Goal: Transaction & Acquisition: Purchase product/service

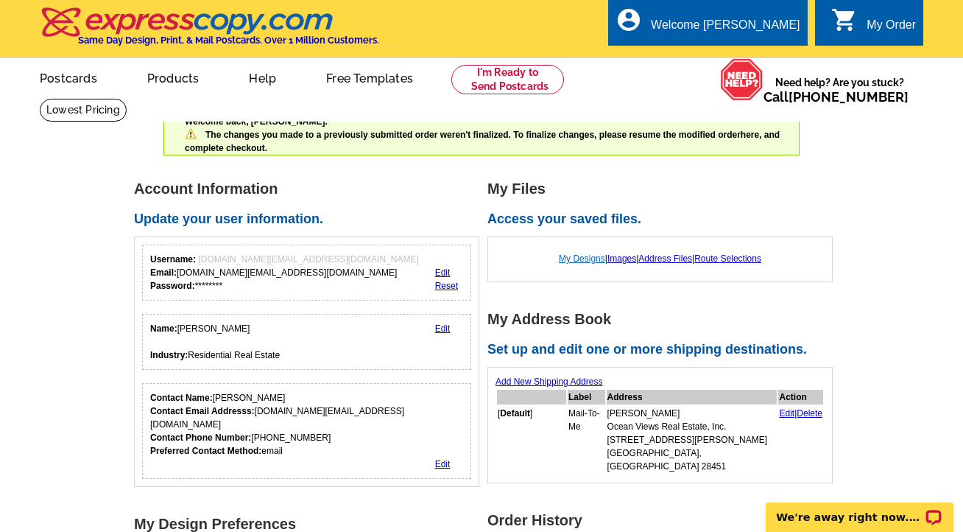
click at [576, 260] on link "My Designs" at bounding box center [582, 258] width 46 height 10
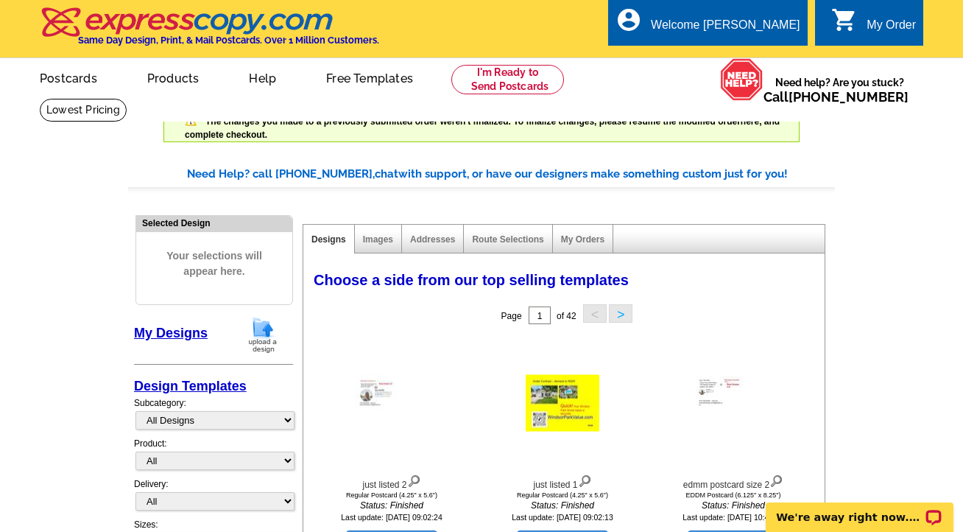
click at [617, 314] on button ">" at bounding box center [621, 313] width 24 height 18
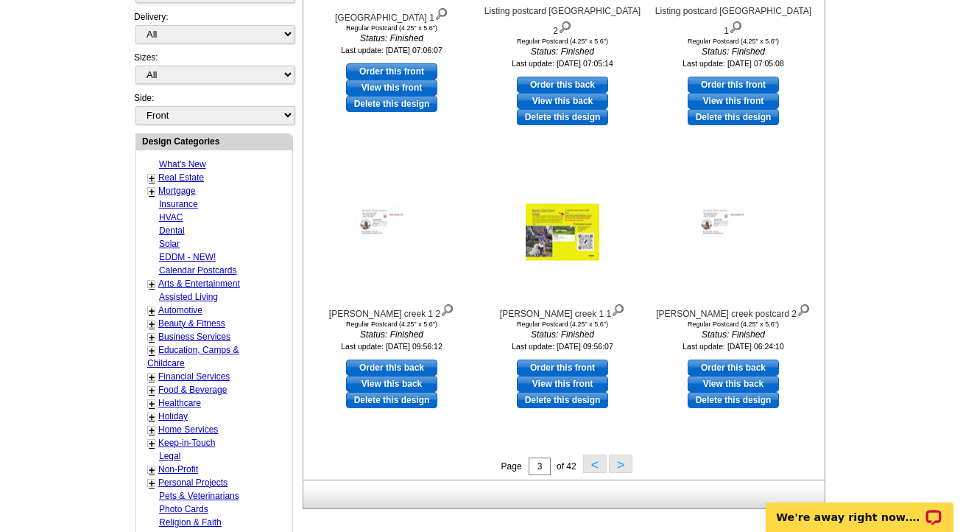
scroll to position [469, 0]
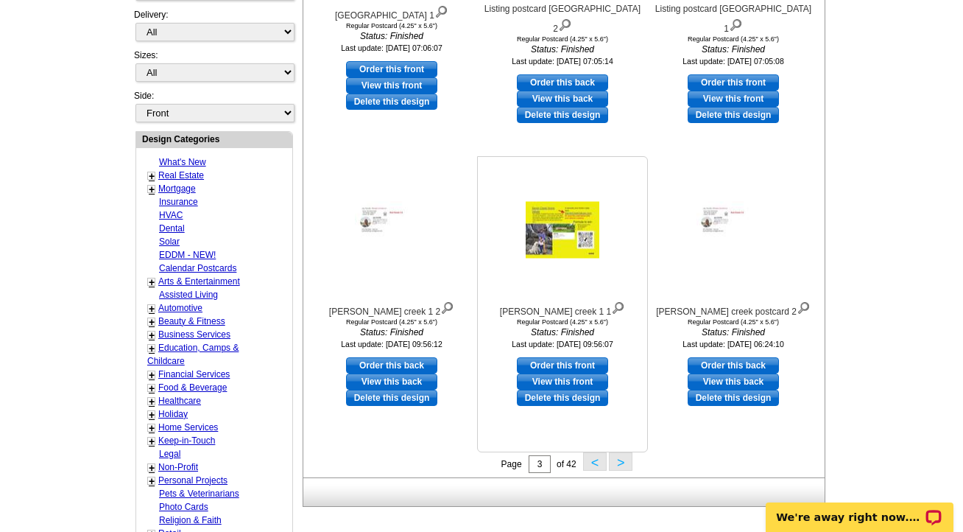
click at [574, 359] on link "Order this front" at bounding box center [562, 365] width 91 height 16
select select "1"
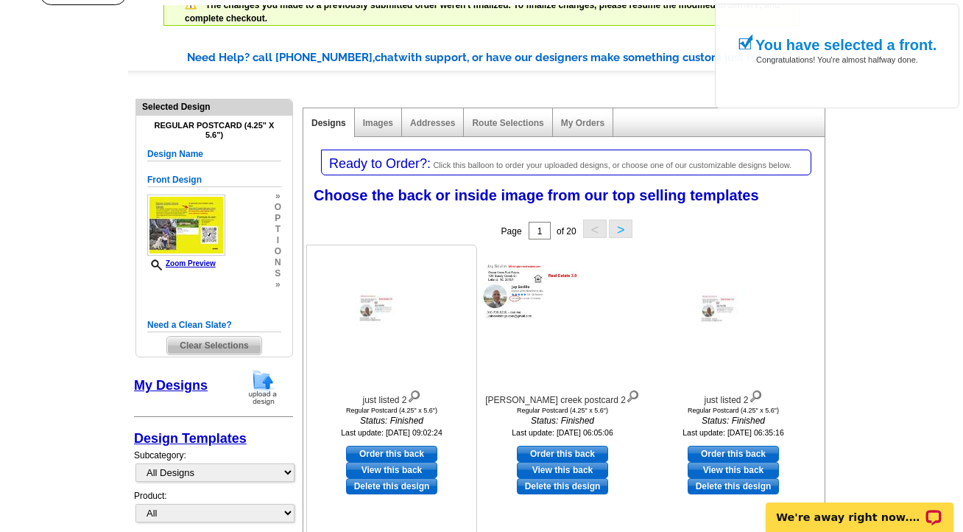
scroll to position [126, 0]
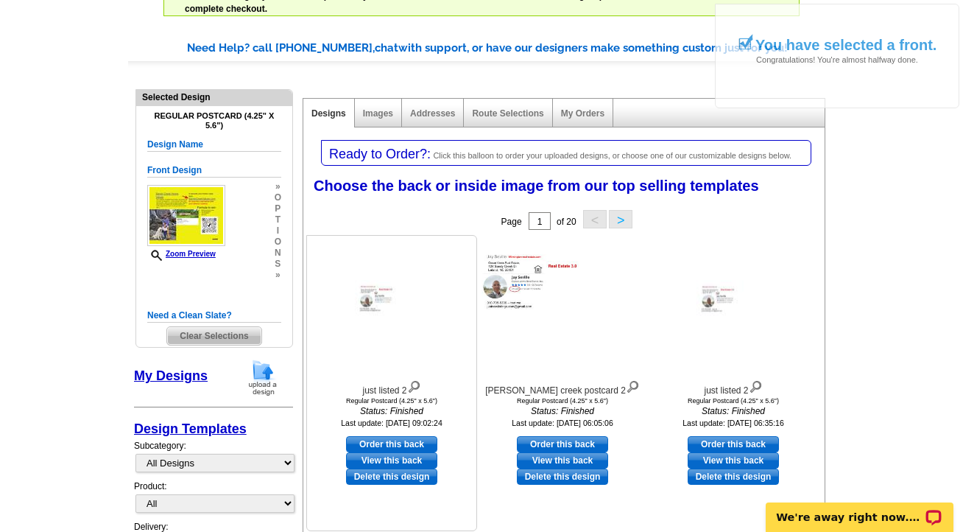
click at [394, 443] on link "Order this back" at bounding box center [391, 444] width 91 height 16
select select "front"
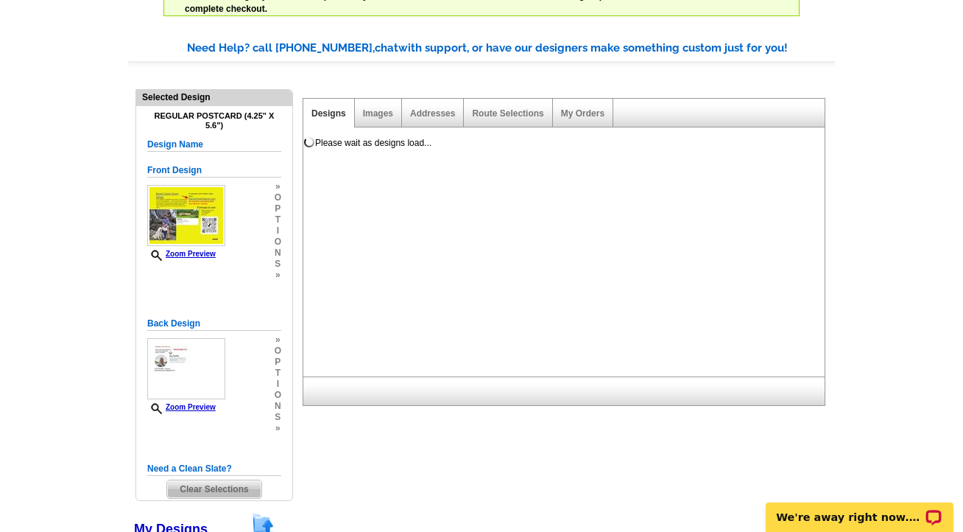
scroll to position [0, 0]
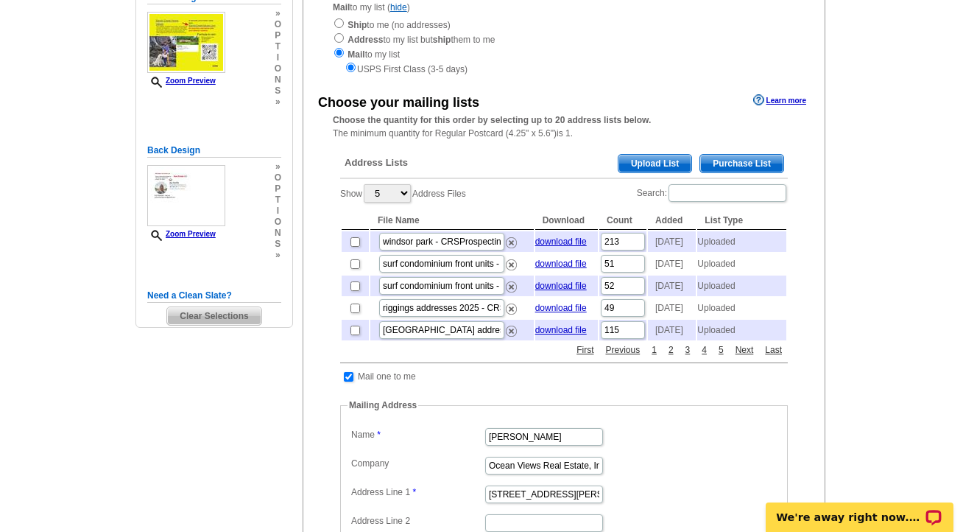
scroll to position [258, 0]
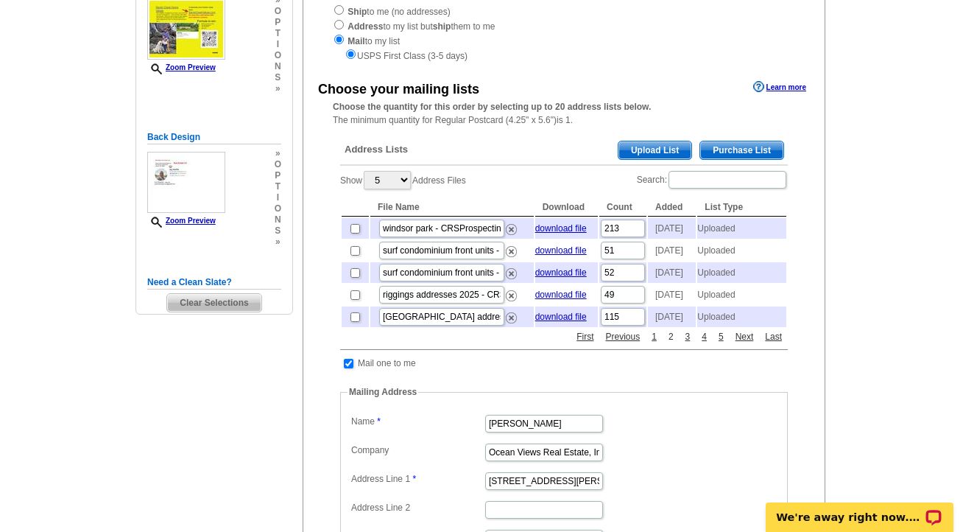
click at [670, 343] on link "2" at bounding box center [671, 336] width 13 height 13
click at [356, 256] on input "checkbox" at bounding box center [356, 251] width 10 height 10
checkbox input "true"
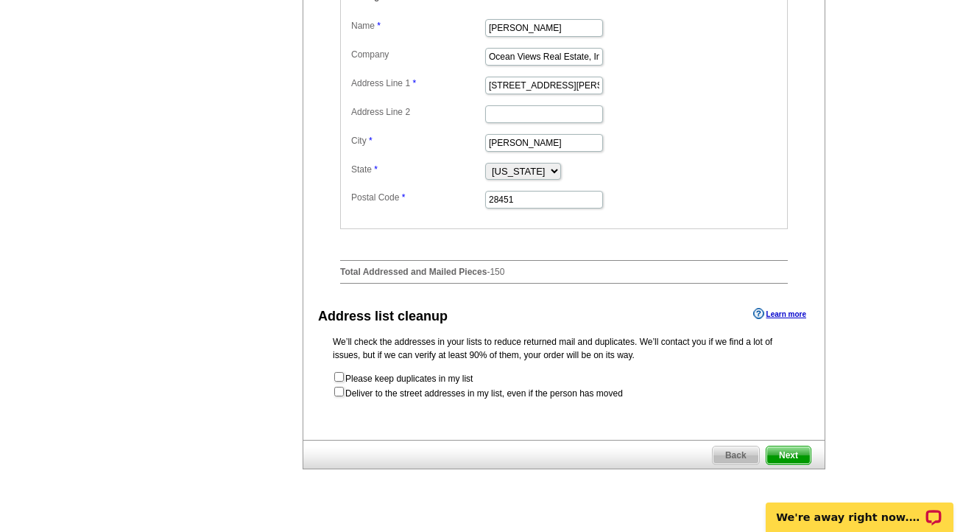
scroll to position [675, 0]
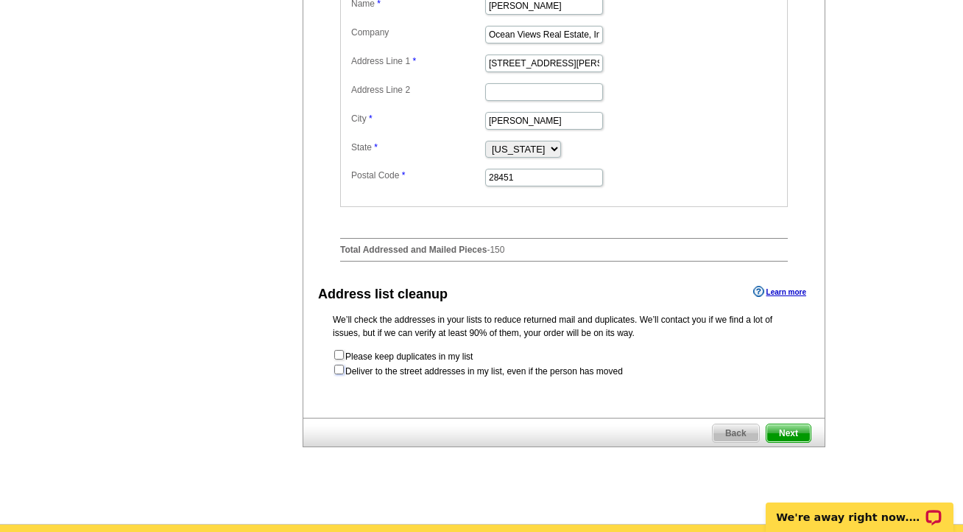
click at [342, 374] on input "checkbox" at bounding box center [339, 370] width 10 height 10
checkbox input "true"
radio input "true"
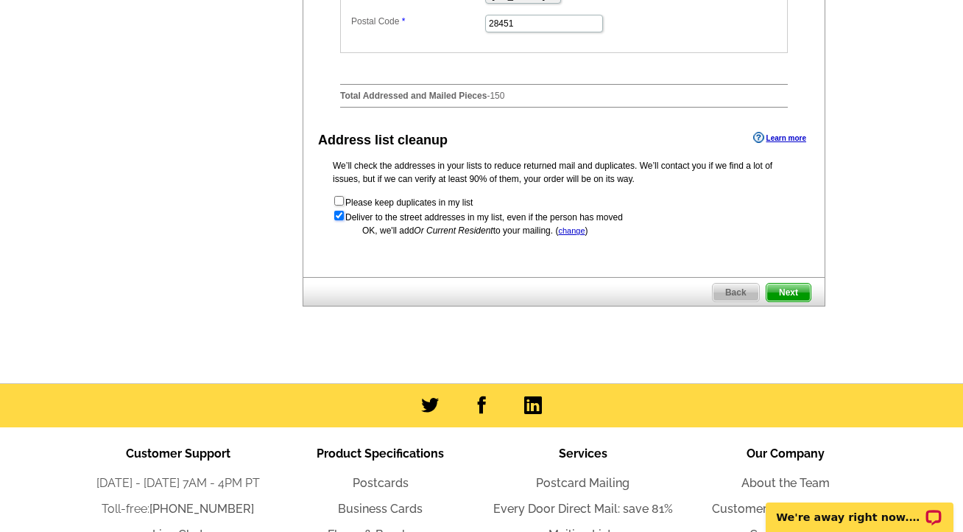
scroll to position [831, 0]
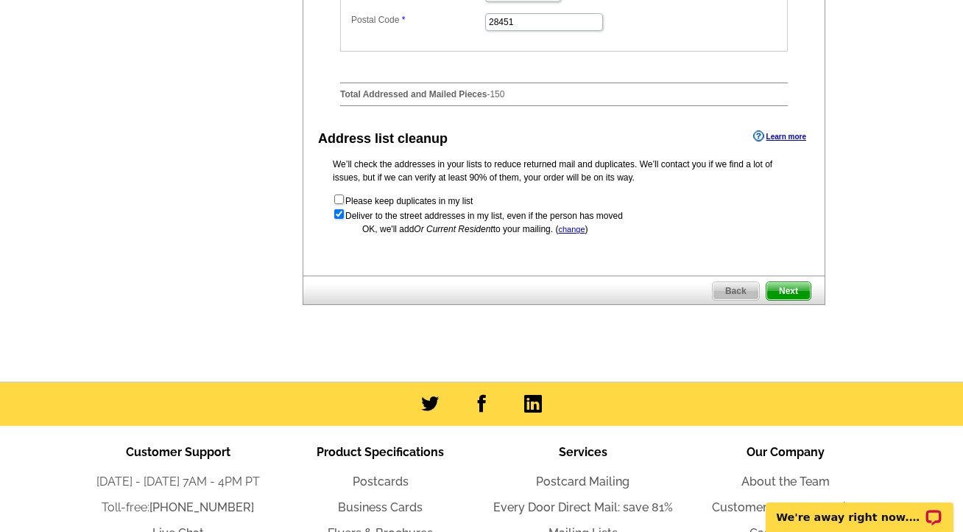
click at [789, 300] on span "Next" at bounding box center [789, 291] width 44 height 18
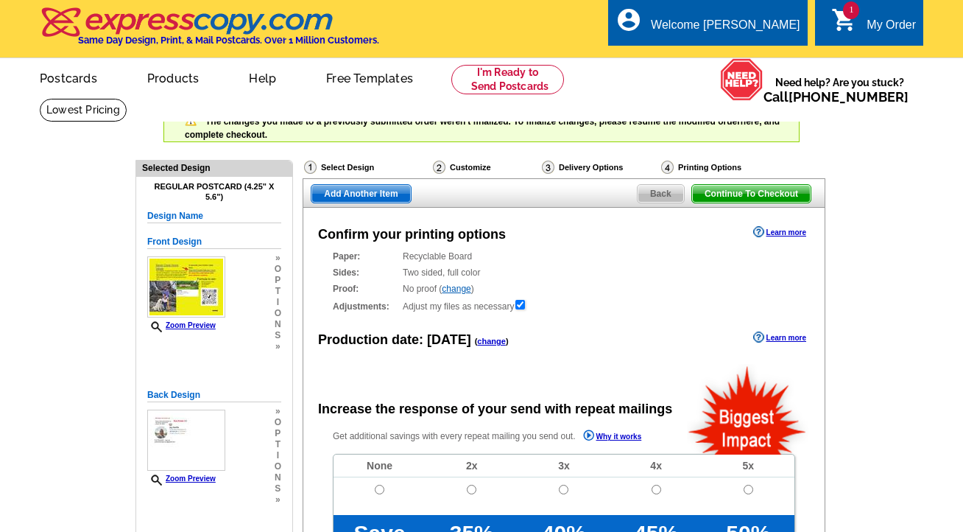
radio input "false"
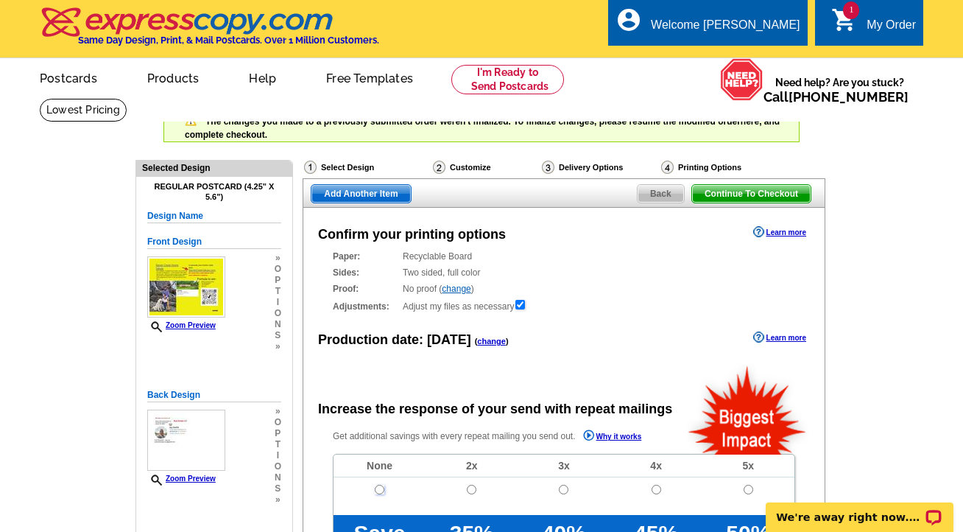
click at [377, 488] on input "radio" at bounding box center [380, 490] width 10 height 10
radio input "true"
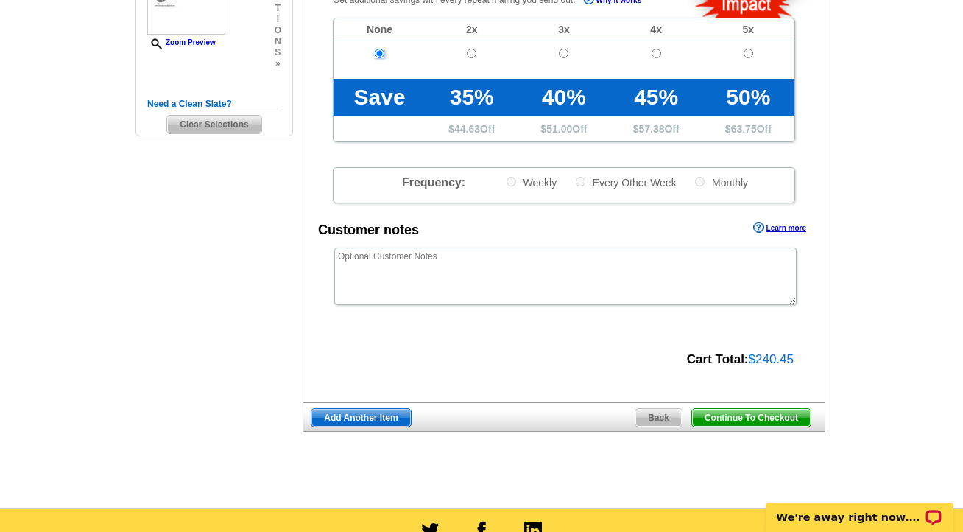
scroll to position [446, 0]
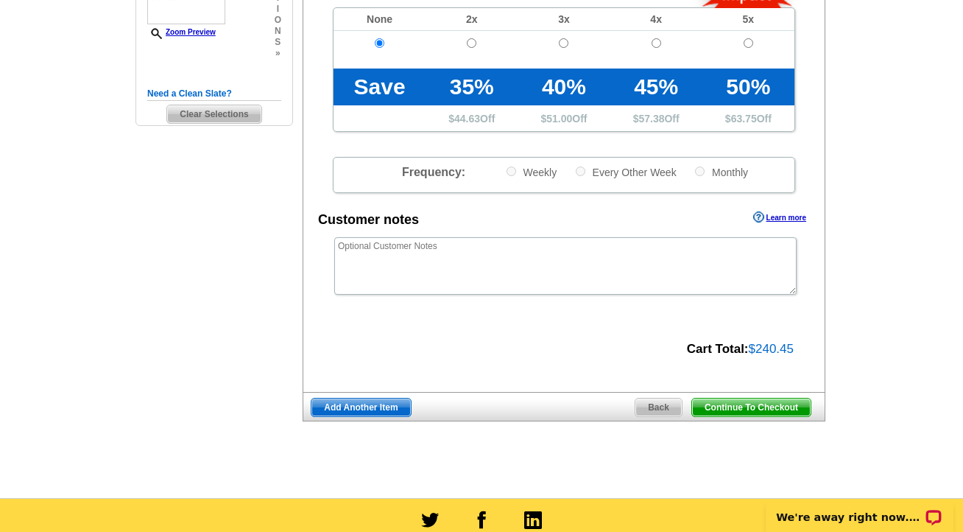
click at [745, 407] on span "Continue To Checkout" at bounding box center [751, 407] width 119 height 18
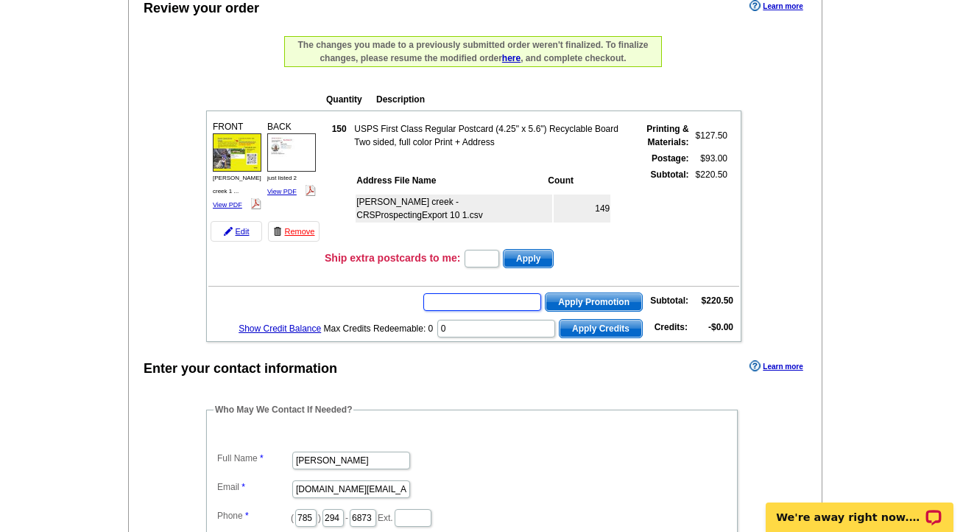
click at [493, 297] on input "text" at bounding box center [482, 302] width 118 height 18
paste input "SMS200bc"
type input "SMS200bc"
click at [566, 293] on span "Apply Promotion" at bounding box center [594, 302] width 96 height 18
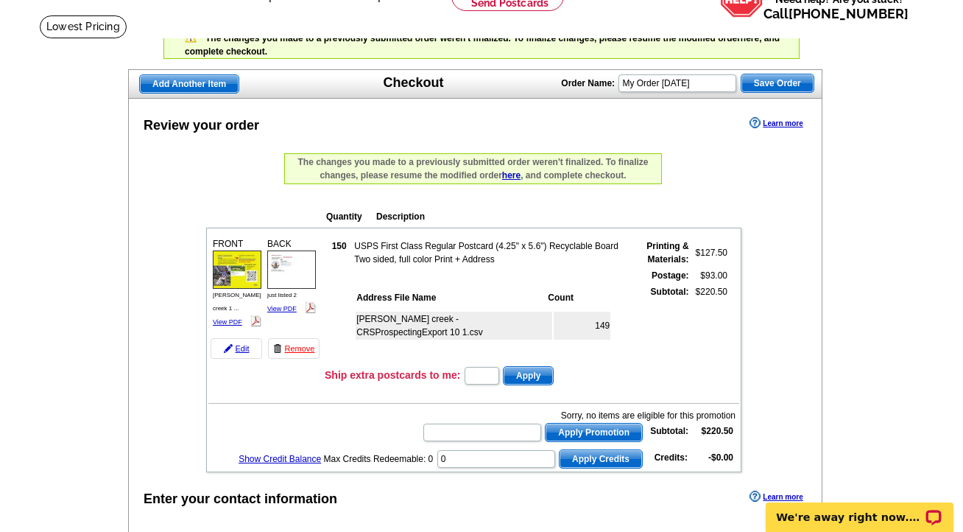
scroll to position [177, 0]
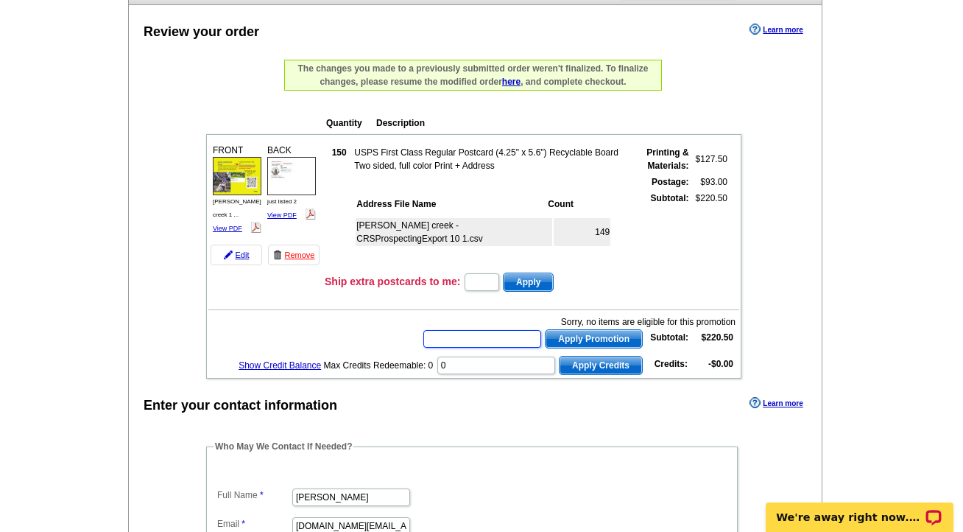
click at [486, 339] on input "text" at bounding box center [482, 339] width 118 height 18
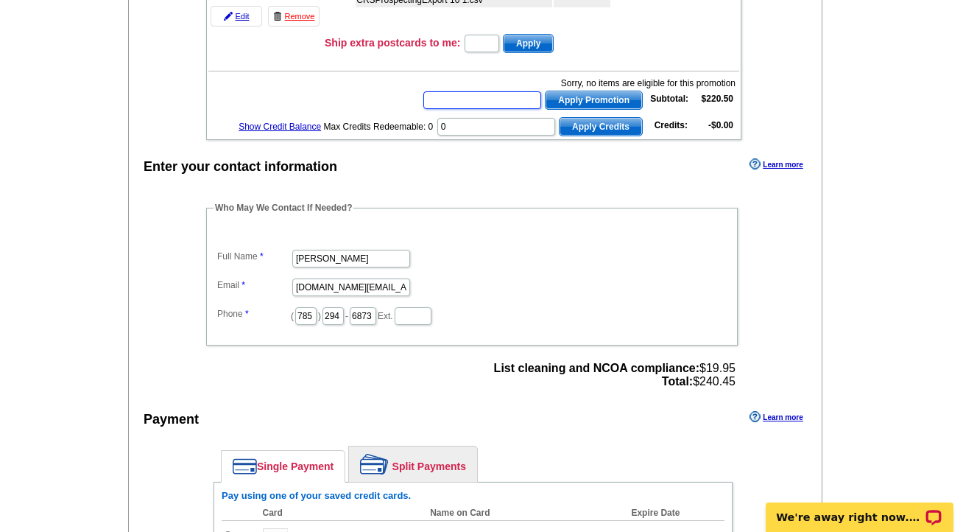
scroll to position [0, 0]
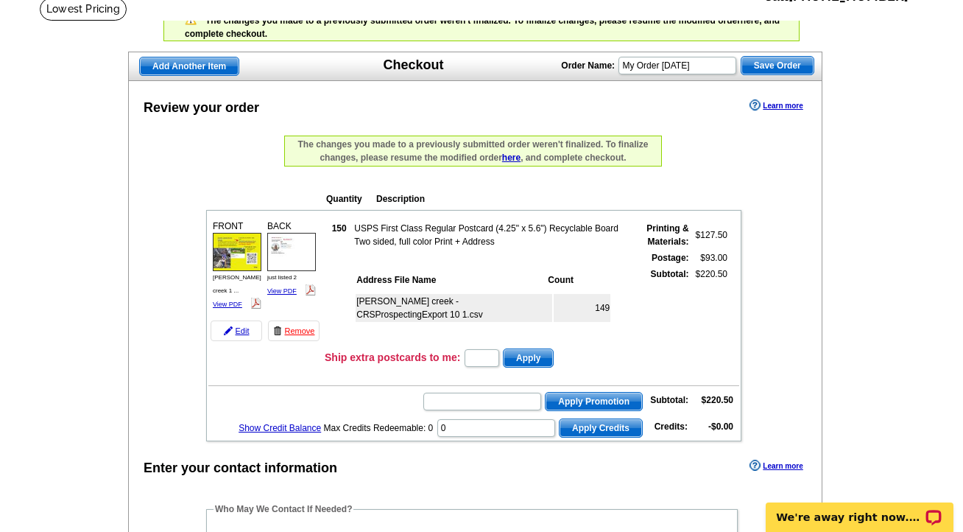
scroll to position [155, 0]
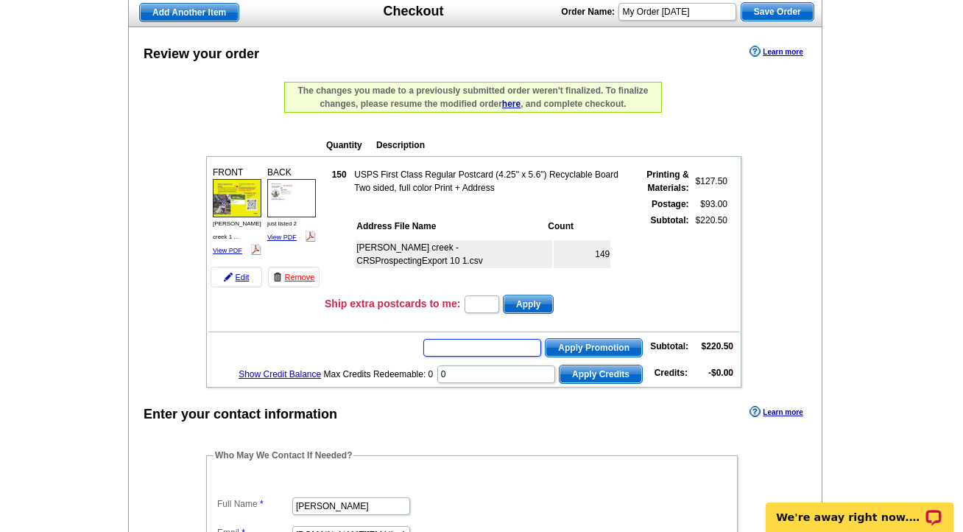
click at [505, 345] on input "text" at bounding box center [482, 348] width 118 height 18
click at [513, 366] on input "0" at bounding box center [496, 374] width 118 height 18
click at [509, 310] on form "Apply" at bounding box center [508, 304] width 91 height 21
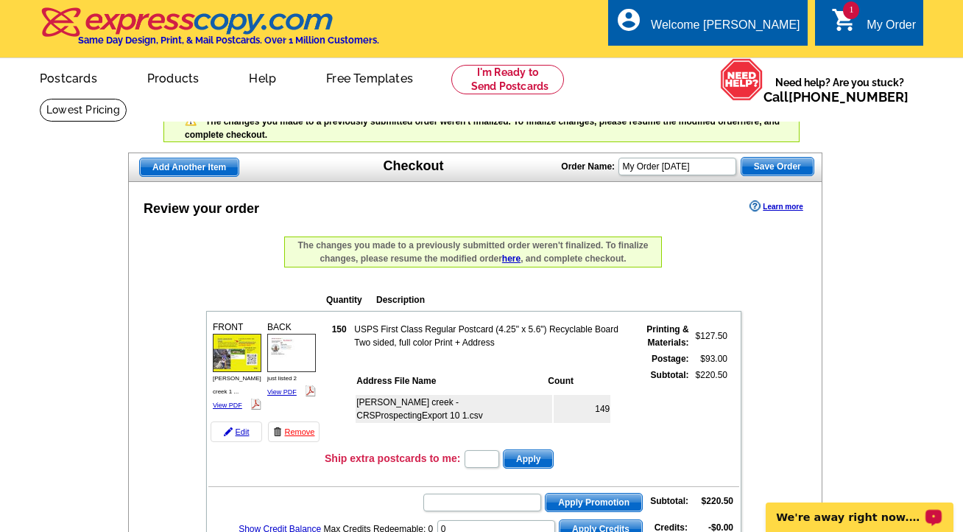
click at [852, 512] on p "We're away right now. Please check back later!" at bounding box center [850, 517] width 146 height 12
click at [766, 166] on span "Save Order" at bounding box center [778, 167] width 72 height 18
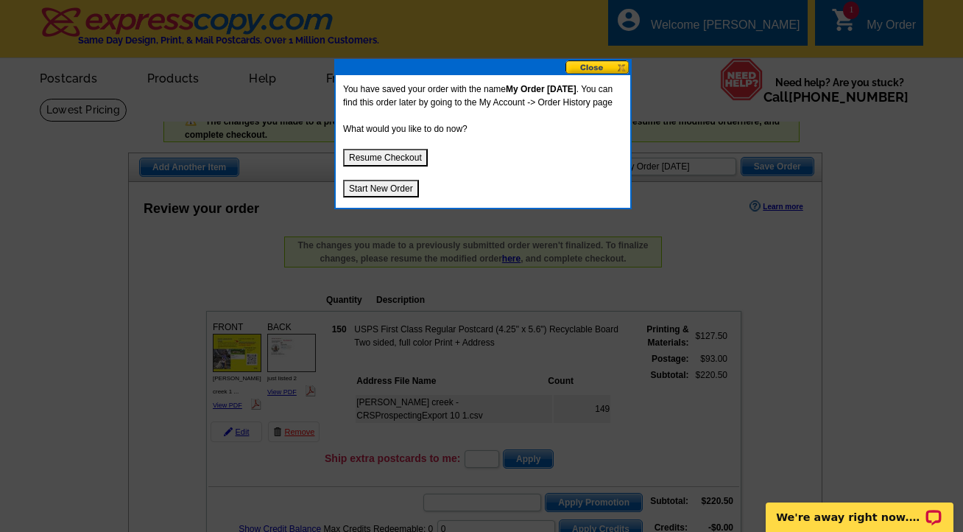
click at [590, 71] on button at bounding box center [598, 67] width 65 height 14
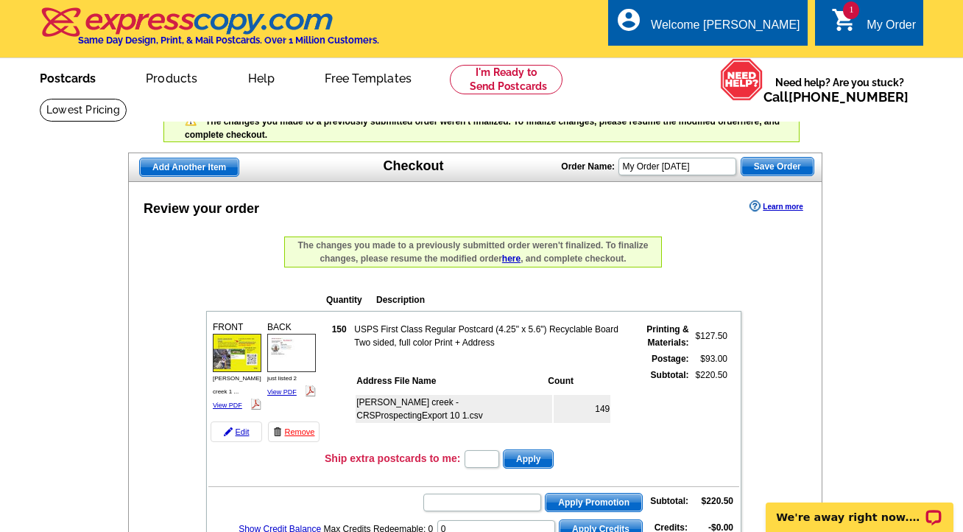
click at [91, 79] on link "Postcards" at bounding box center [67, 77] width 103 height 35
